Goal: Find specific page/section: Find specific page/section

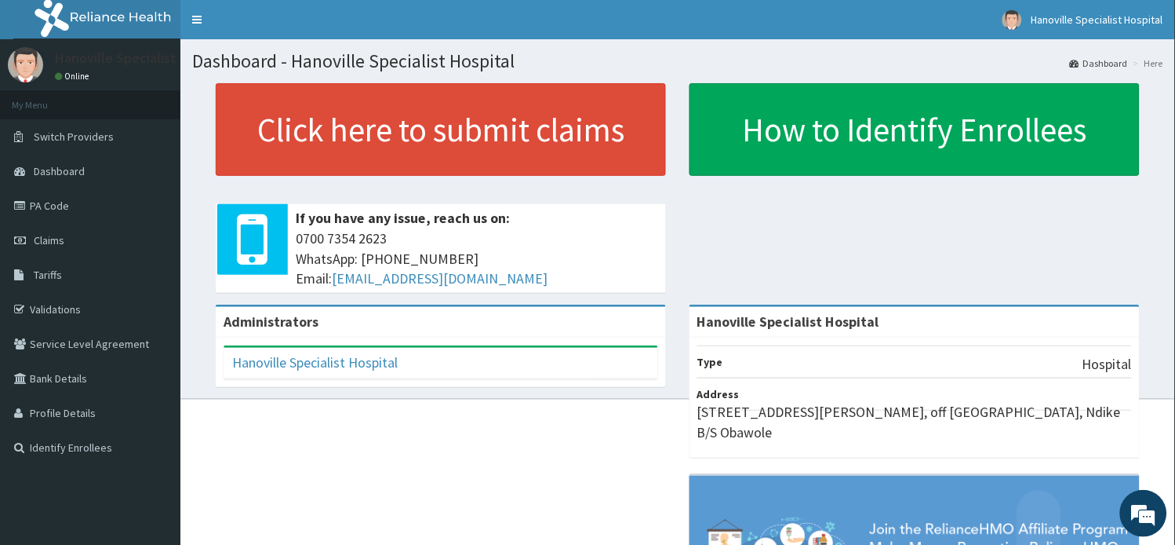
drag, startPoint x: 0, startPoint y: 0, endPoint x: 598, endPoint y: 65, distance: 601.5
click at [598, 65] on h1 "Dashboard - Hanoville Specialist Hospital" at bounding box center [677, 61] width 971 height 20
click at [89, 277] on link "Tariffs" at bounding box center [90, 274] width 180 height 35
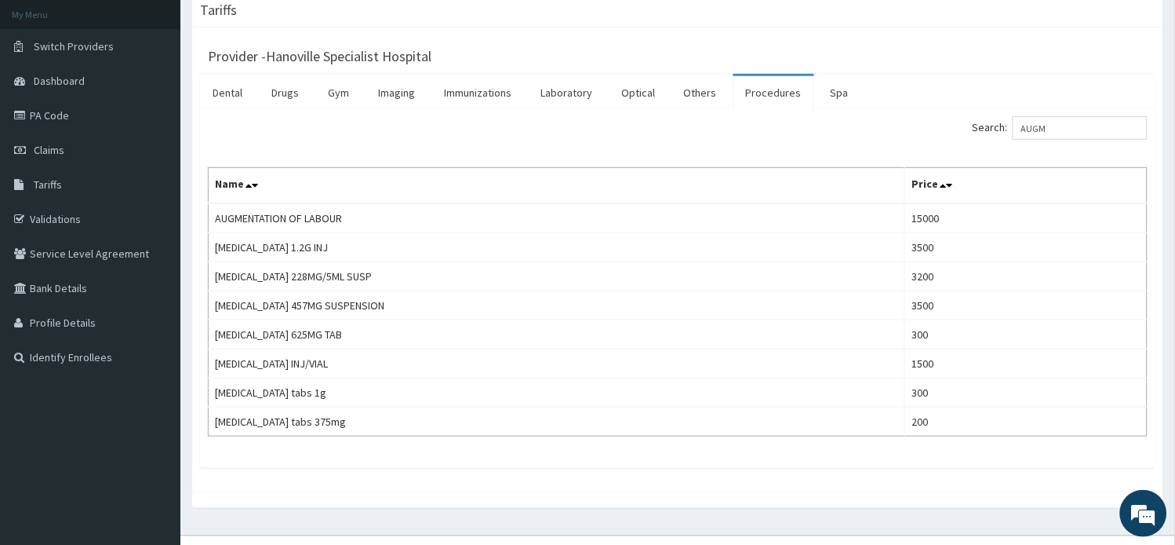
scroll to position [87, 0]
type input "A"
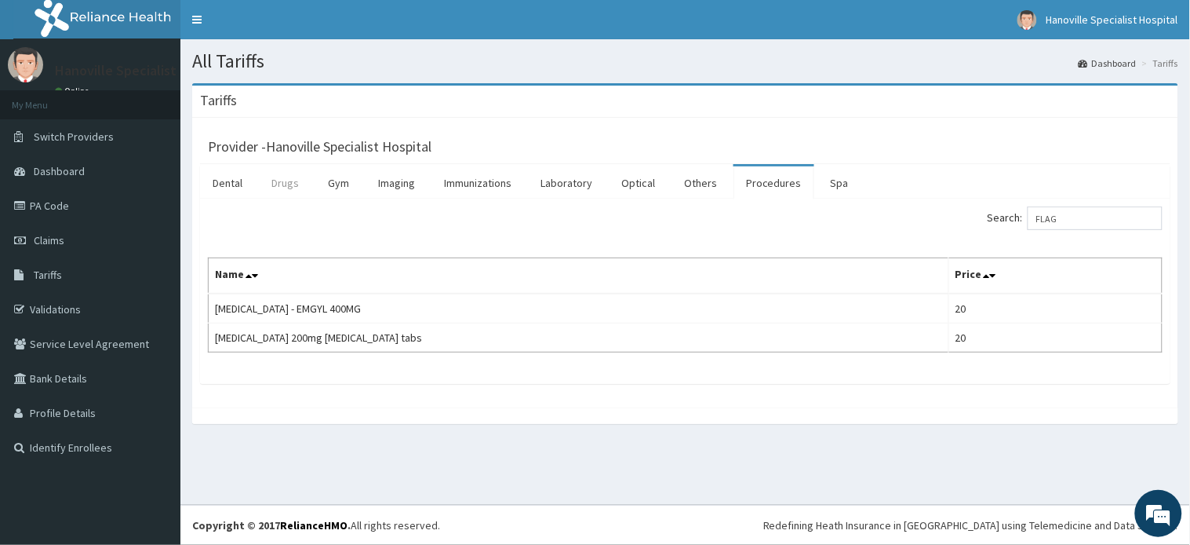
type input "FLAG"
click at [301, 180] on link "Drugs" at bounding box center [285, 182] width 53 height 33
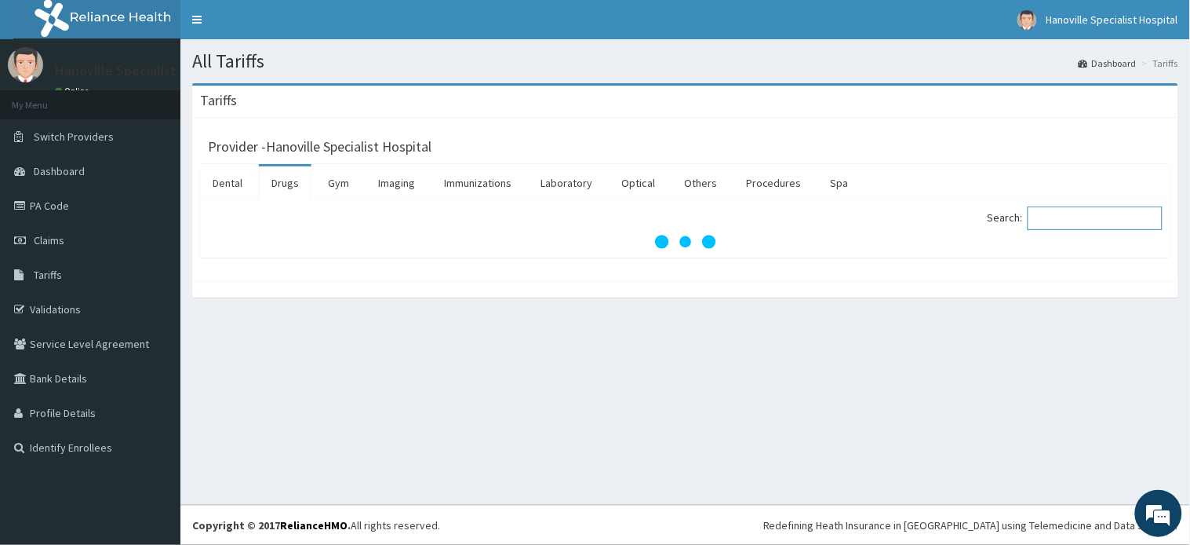
click at [1057, 221] on input "Search:" at bounding box center [1095, 218] width 135 height 24
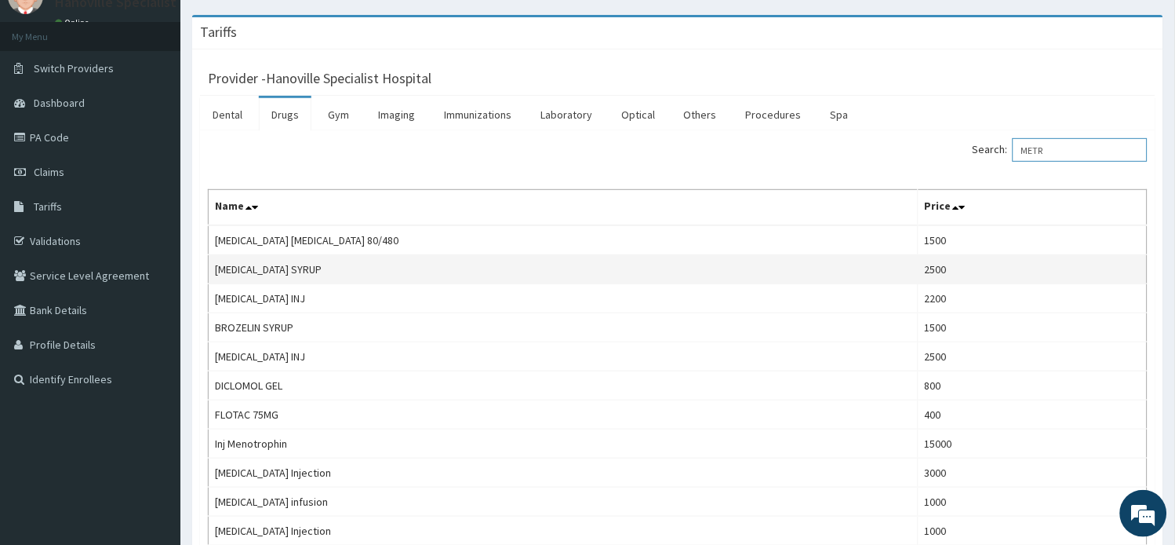
scroll to position [69, 0]
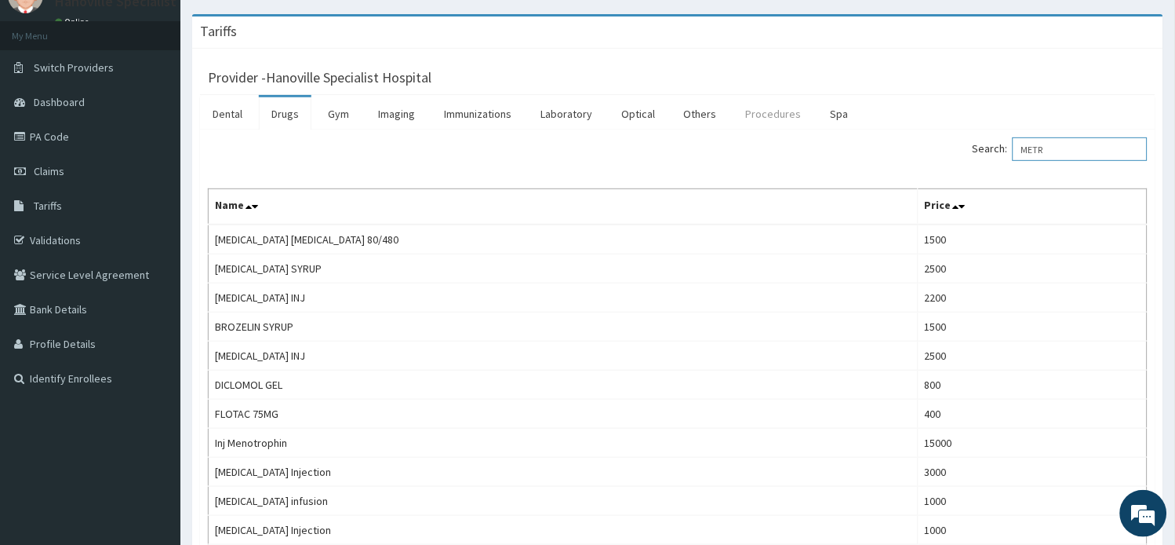
type input "METR"
click at [763, 122] on link "Procedures" at bounding box center [774, 113] width 81 height 33
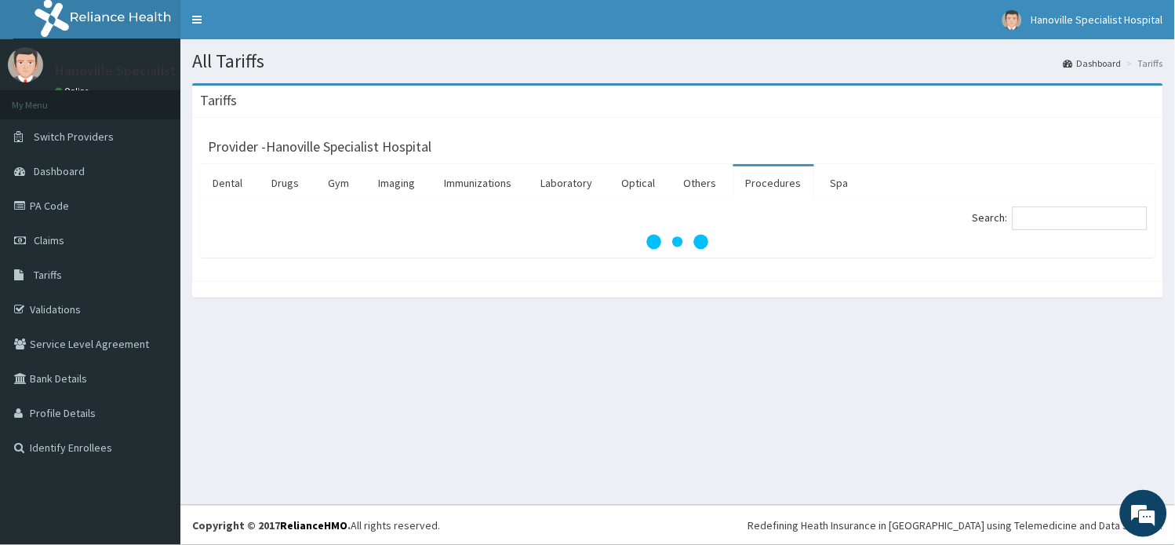
scroll to position [0, 0]
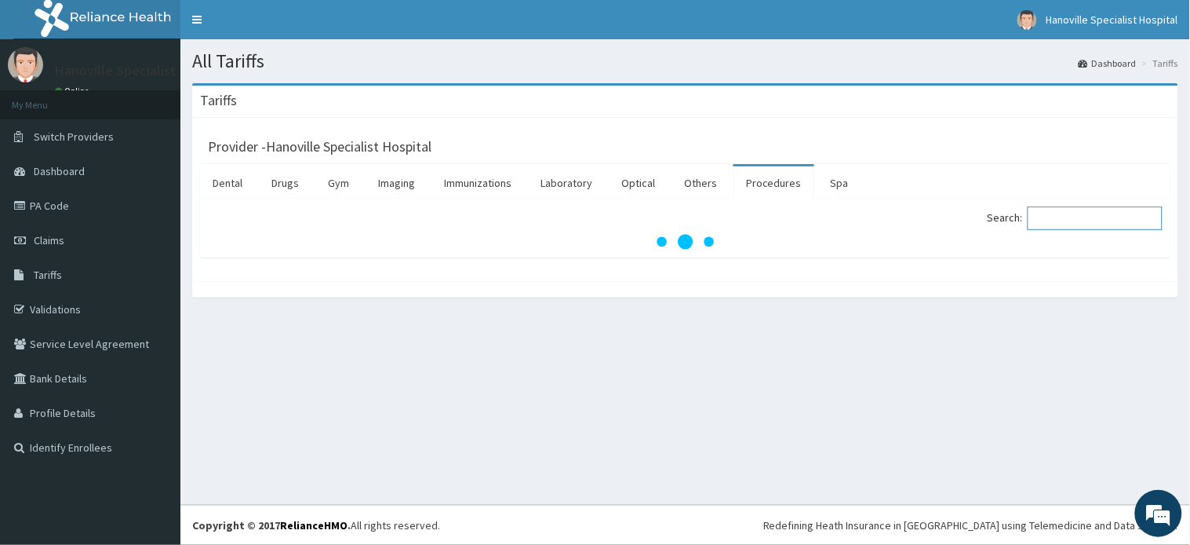
click at [1096, 217] on input "Search:" at bounding box center [1095, 218] width 135 height 24
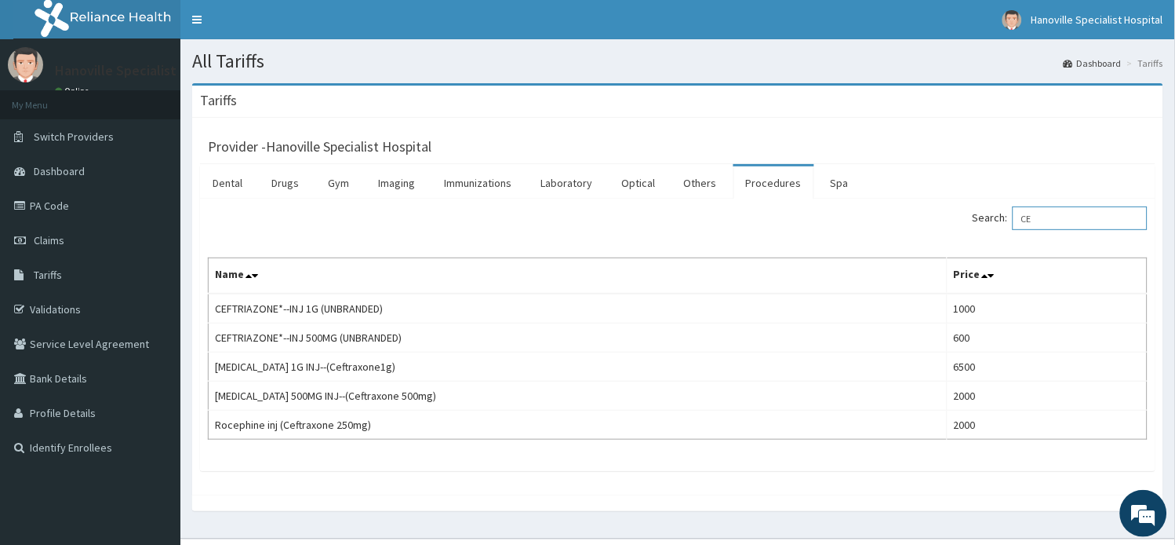
type input "C"
